Goal: Task Accomplishment & Management: Use online tool/utility

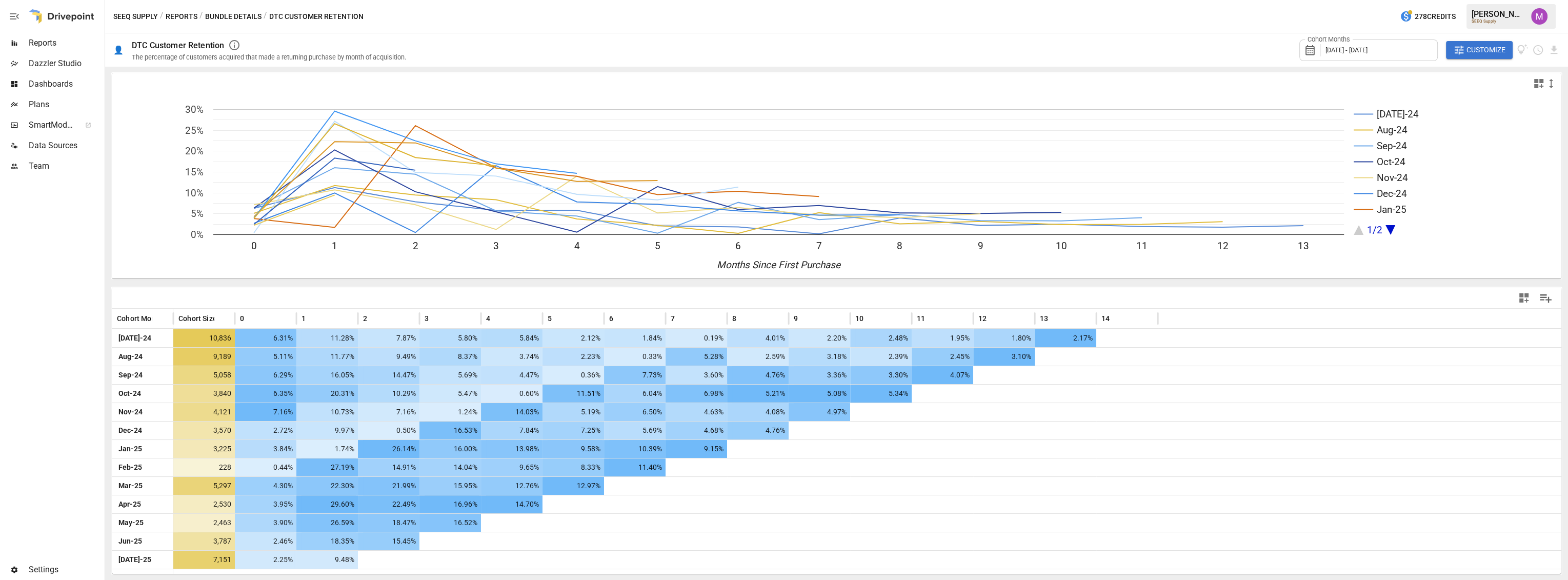
click at [1403, 43] on div "Cohort Months [DATE] - [DATE]" at bounding box center [1368, 50] width 138 height 21
click at [1325, 93] on icon "button" at bounding box center [1328, 96] width 8 height 8
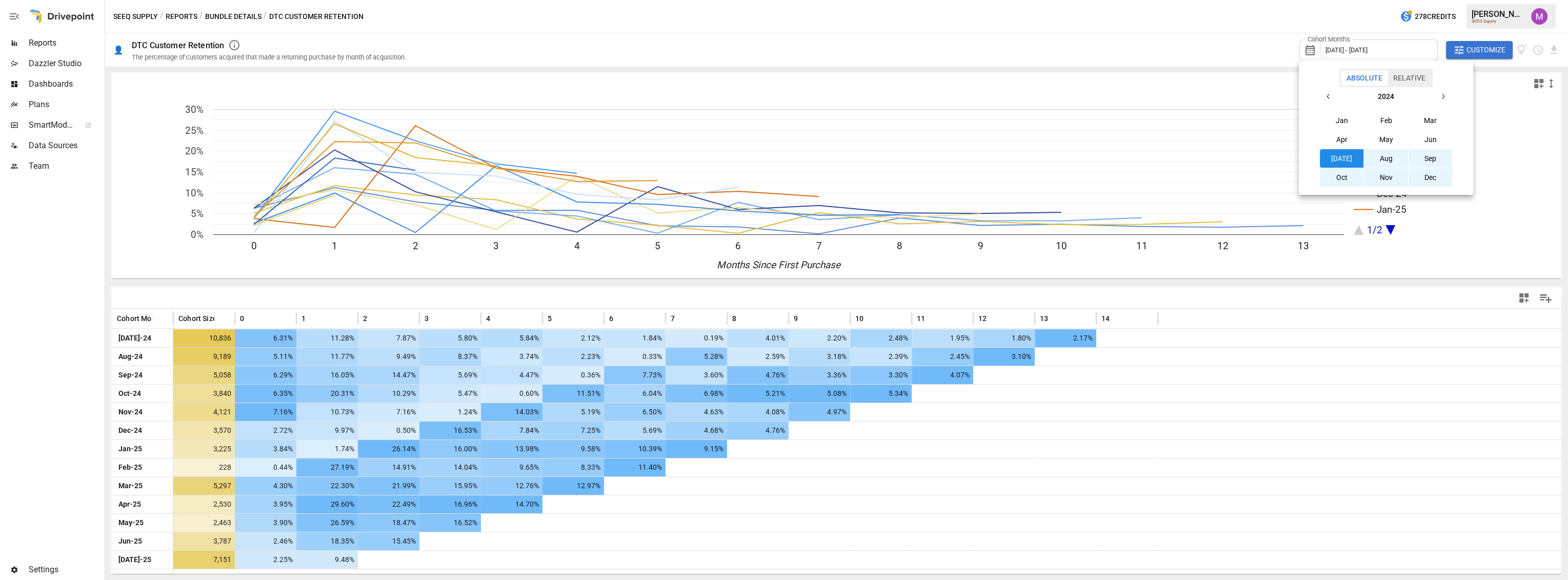
click at [1383, 158] on button "Aug" at bounding box center [1386, 158] width 44 height 18
click at [1444, 93] on icon "button" at bounding box center [1443, 96] width 8 height 8
click at [1387, 158] on button "Aug" at bounding box center [1386, 158] width 44 height 18
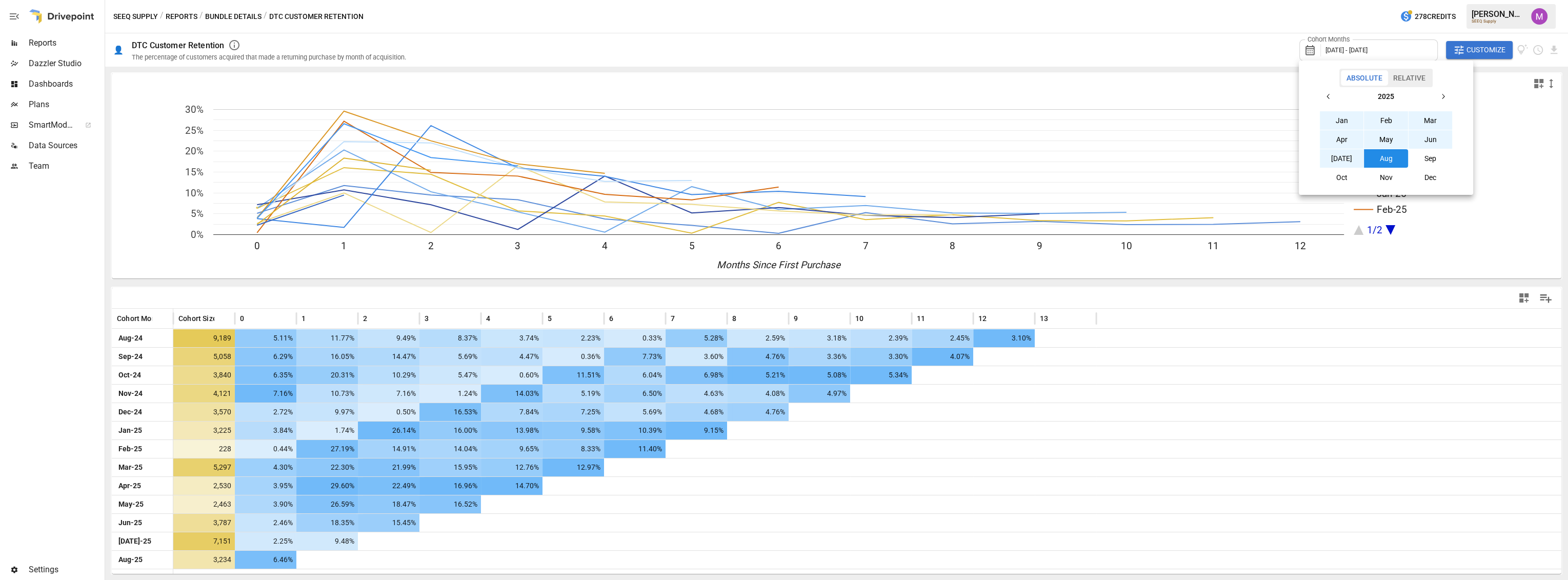
click at [62, 498] on div at bounding box center [784, 290] width 1568 height 580
click at [1474, 47] on span "Customize" at bounding box center [1486, 50] width 39 height 13
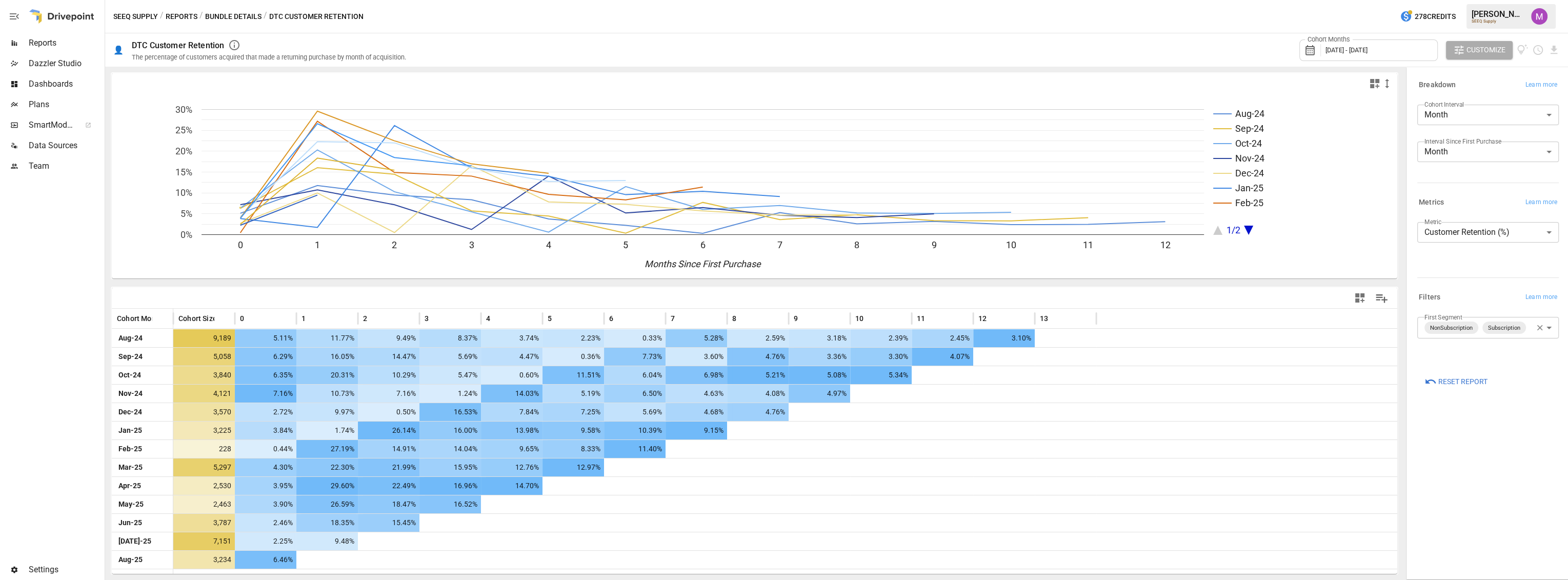
click at [569, 285] on div "Aug-24 Sep-24 Oct-24 Nov-24 Dec-24 Jan-25 Feb-25 1/2 0 1 2 3 4 5 6 7 8 9 10 11 …" at bounding box center [754, 321] width 1290 height 500
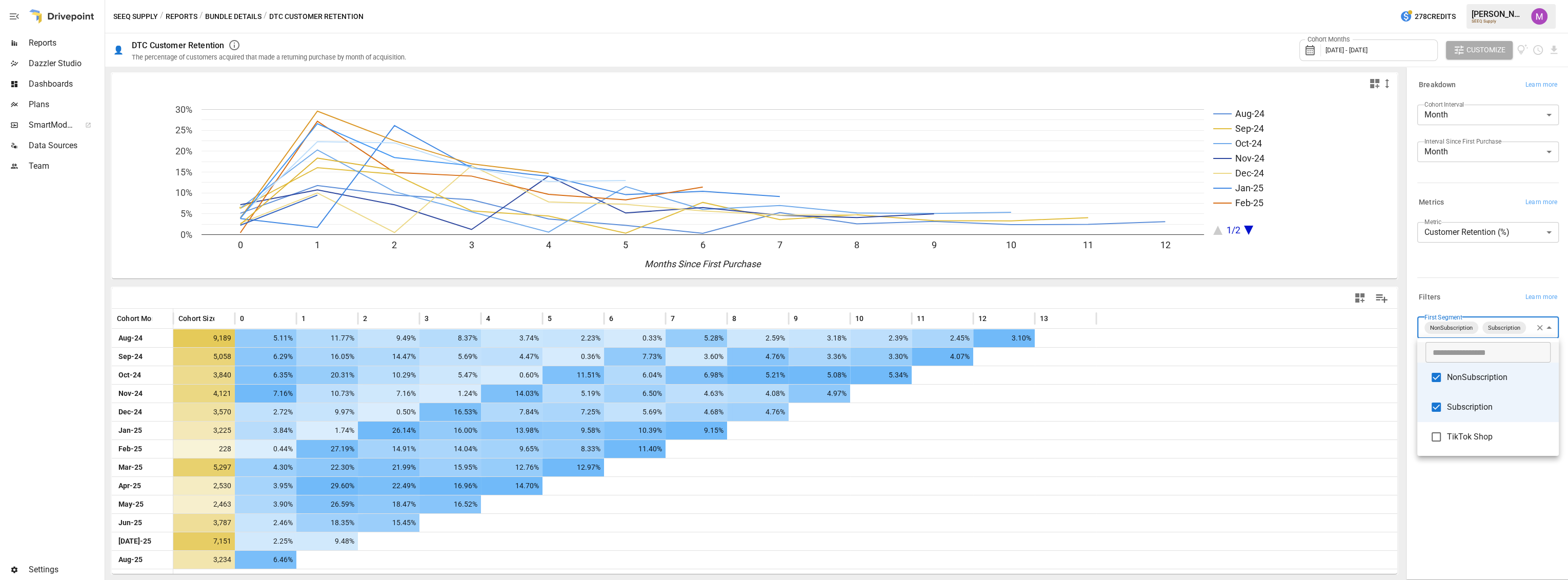
click at [1480, 0] on body "Reports Dazzler Studio Dashboards Plans SmartModel ™ Data Sources Team Settings…" at bounding box center [784, 0] width 1568 height 0
click at [1469, 405] on span "Subscription" at bounding box center [1499, 407] width 103 height 12
type input "**********"
click at [1457, 293] on div at bounding box center [784, 290] width 1568 height 580
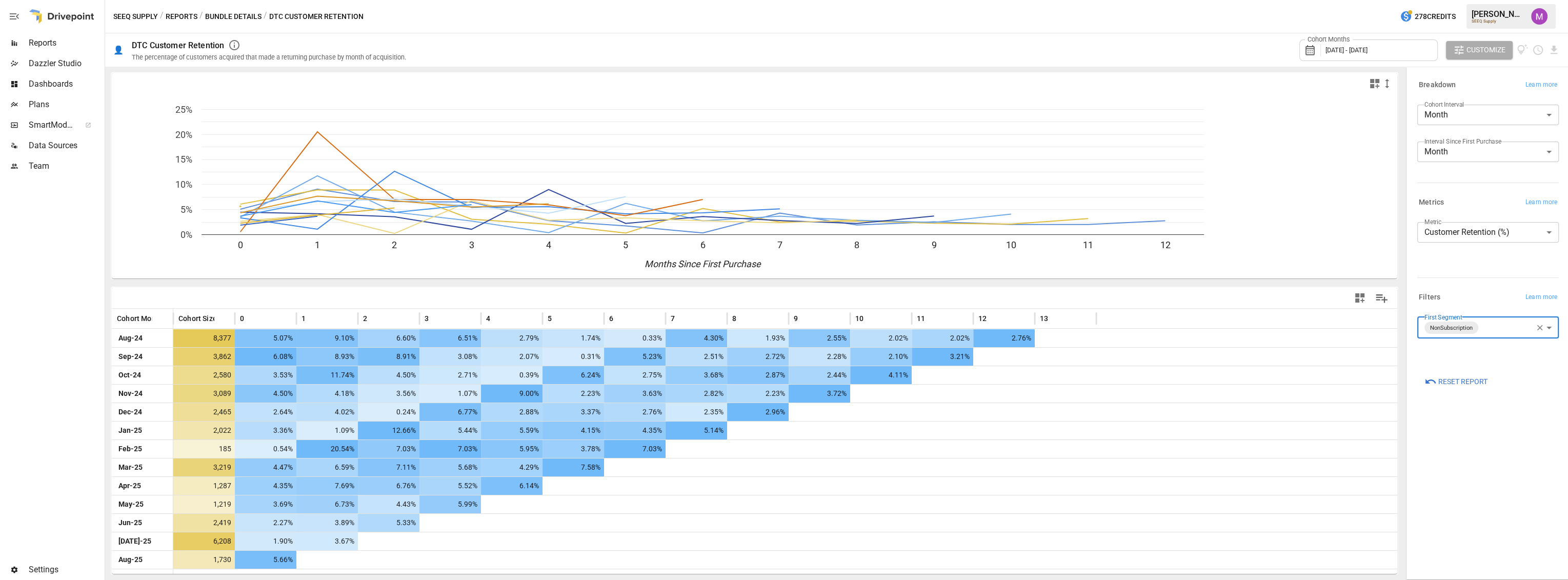
click at [1477, 57] on button "Customize" at bounding box center [1480, 50] width 67 height 18
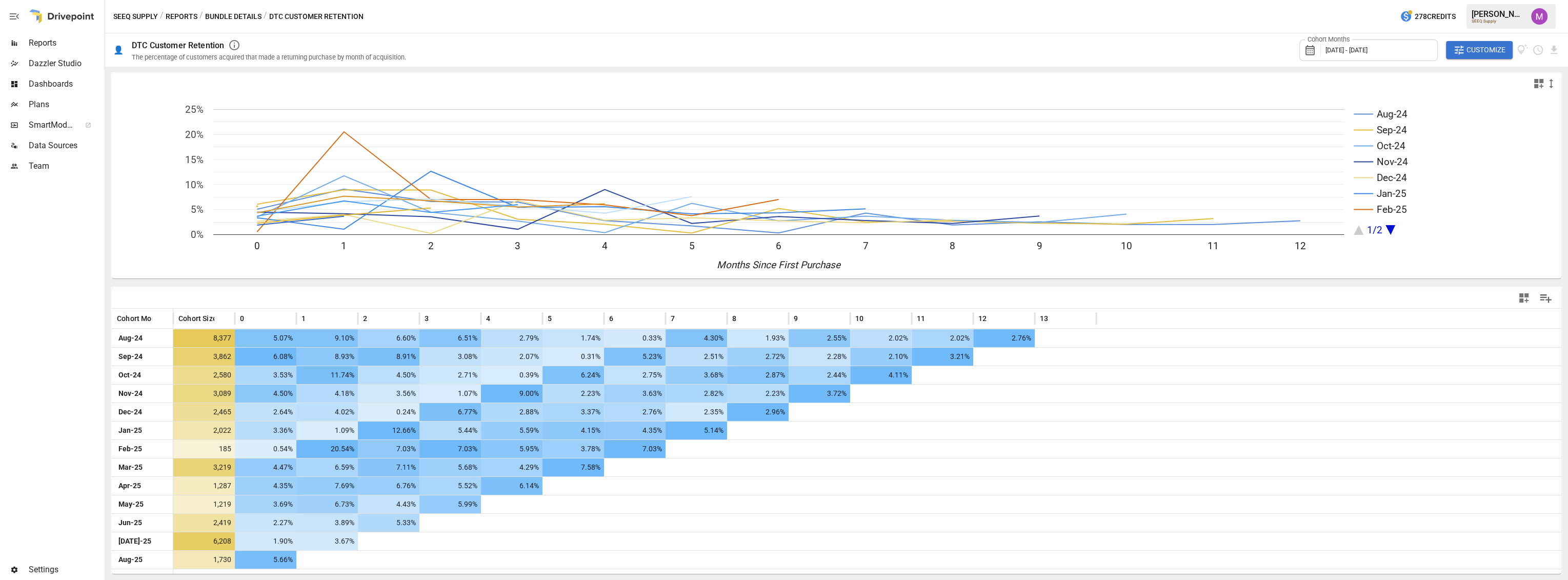
click at [1483, 45] on span "Customize" at bounding box center [1486, 50] width 39 height 13
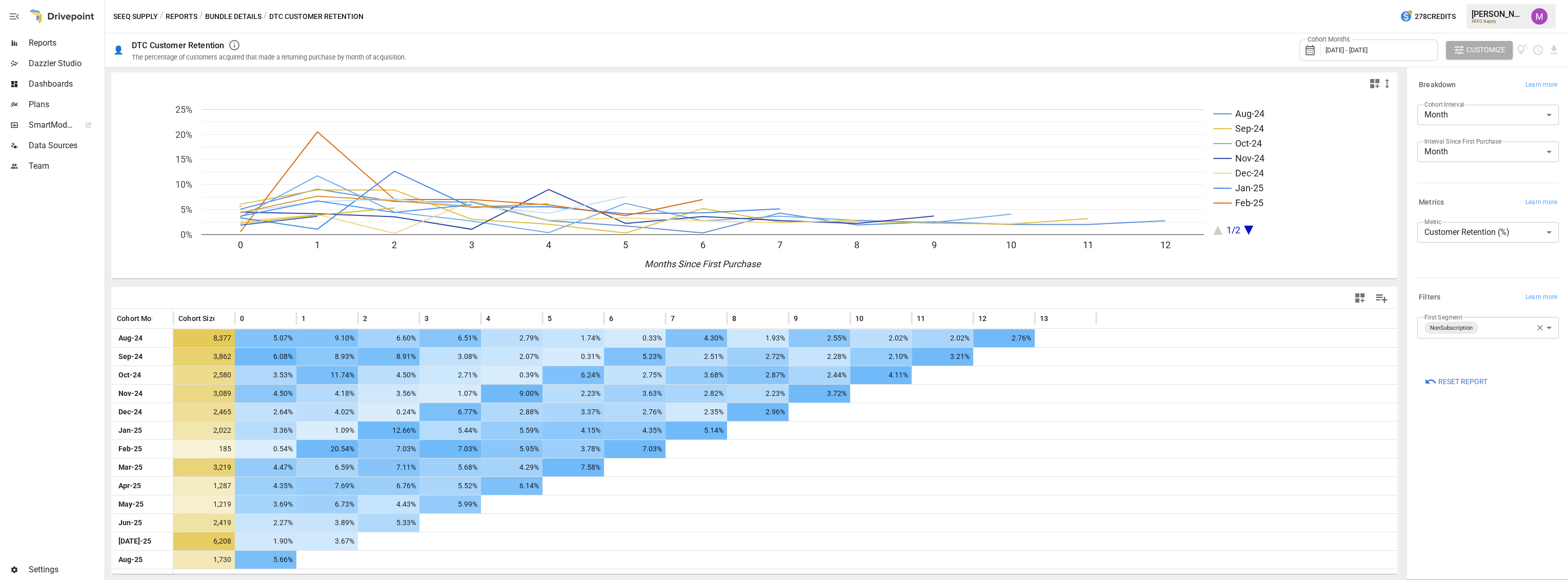
click at [1480, 0] on body "Reports Dazzler Studio Dashboards Plans SmartModel ™ Data Sources Team Settings…" at bounding box center [784, 0] width 1568 height 0
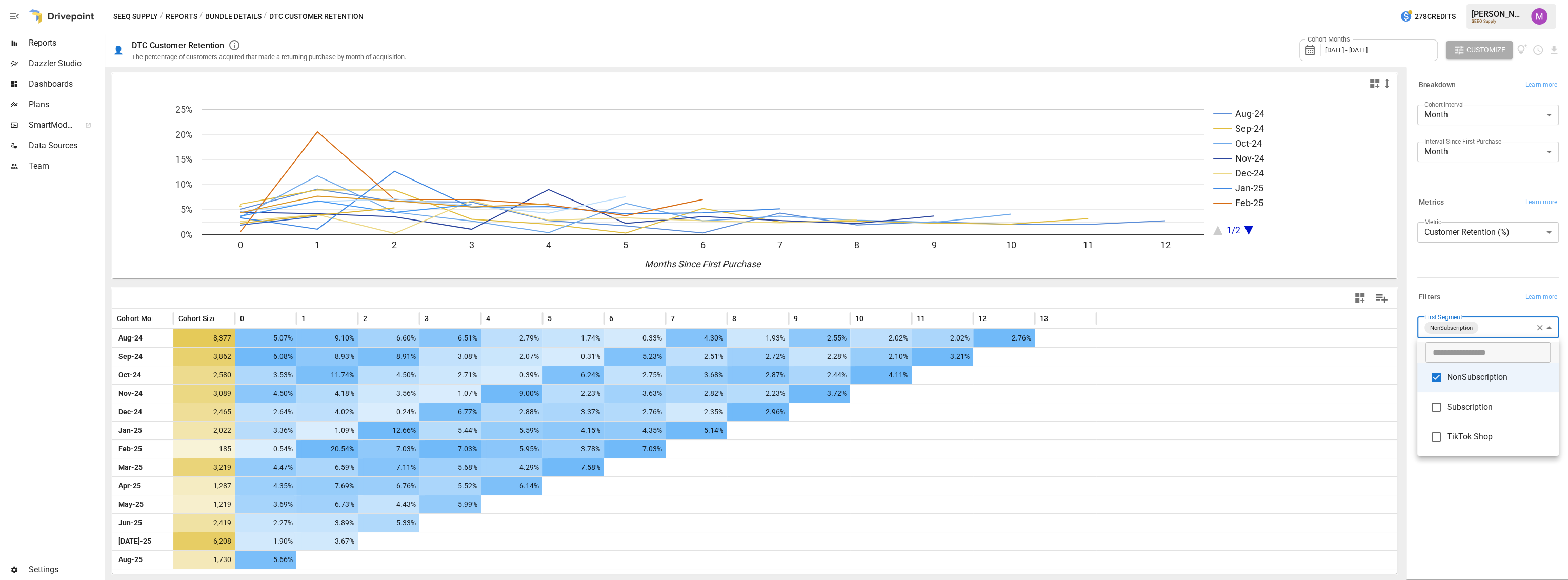
click at [1460, 374] on span "NonSubscription" at bounding box center [1499, 377] width 103 height 12
click at [1450, 416] on li "Subscription" at bounding box center [1488, 407] width 141 height 30
type input "**********"
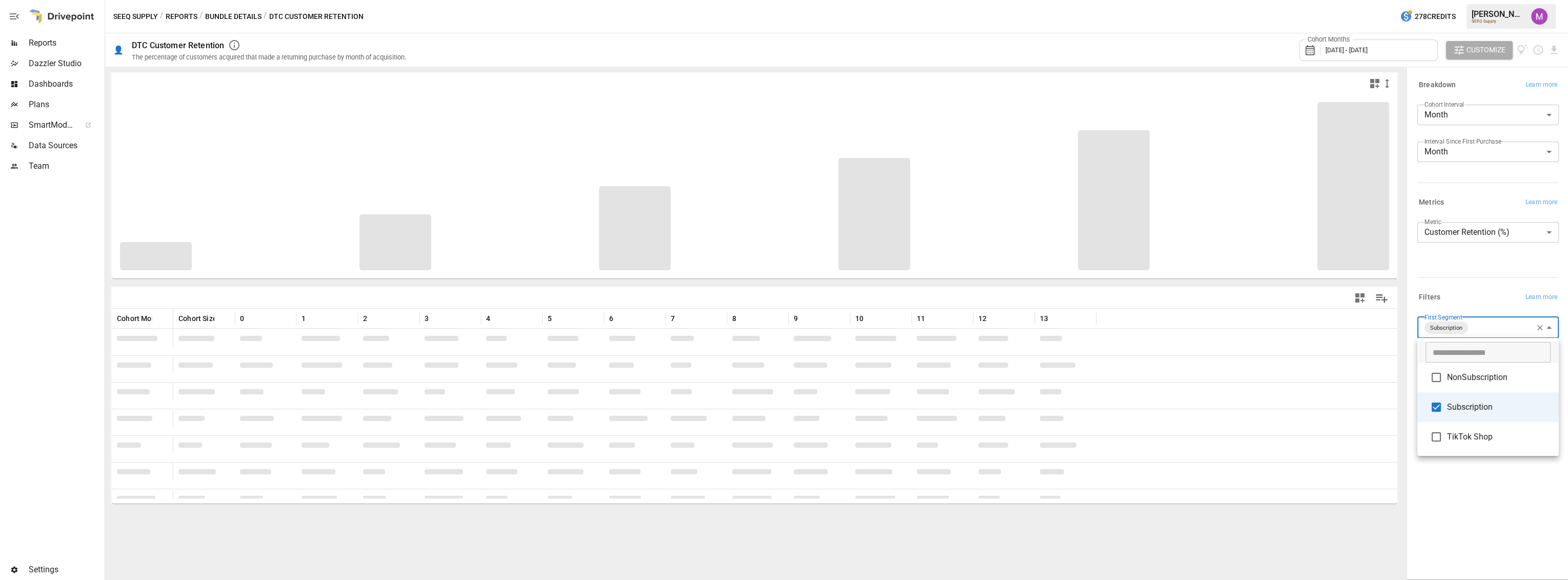
click at [1476, 49] on div at bounding box center [784, 290] width 1568 height 580
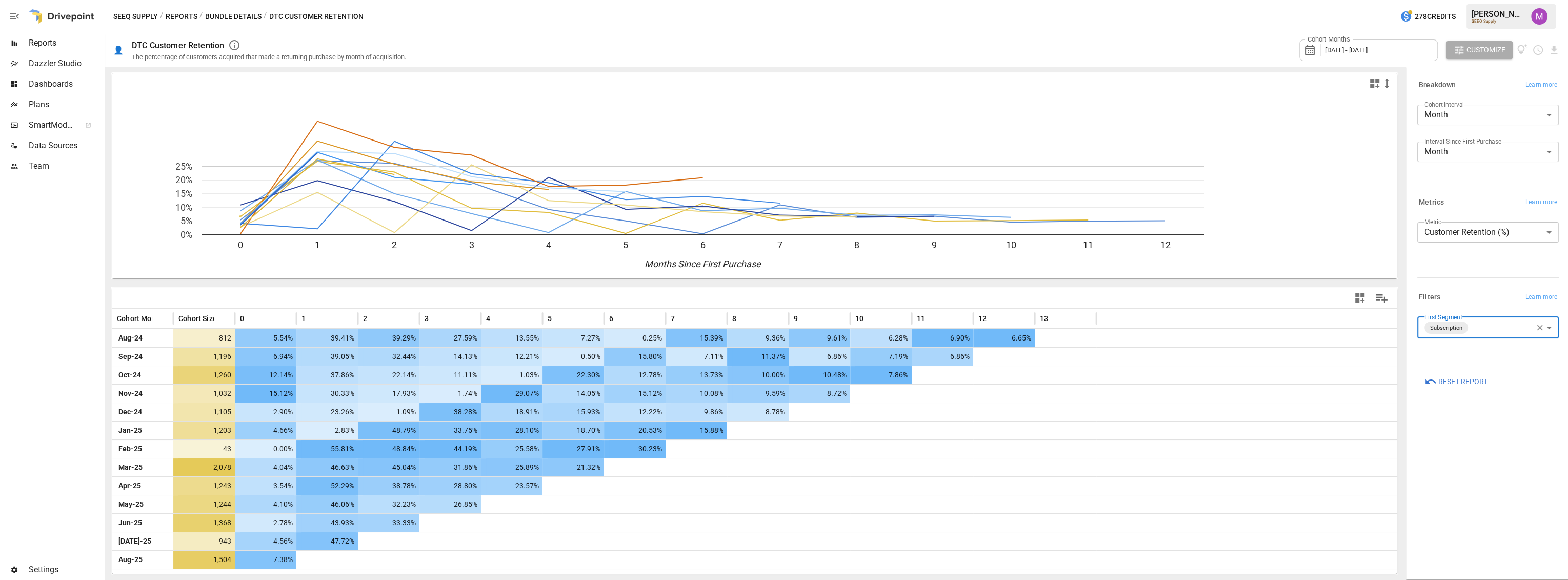
click at [1475, 51] on span "Customize" at bounding box center [1486, 50] width 39 height 13
